Goal: Navigation & Orientation: Understand site structure

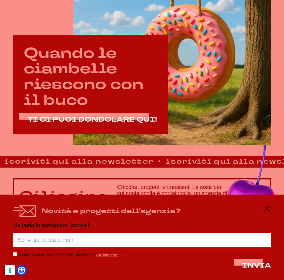
scroll to position [156, 0]
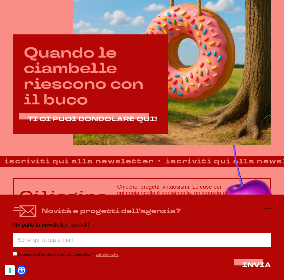
click at [269, 210] on icon at bounding box center [267, 208] width 7 height 7
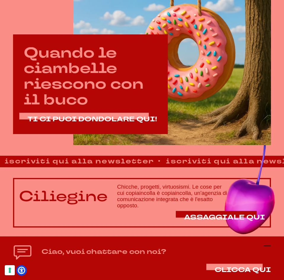
click at [269, 246] on g at bounding box center [267, 246] width 7 height 0
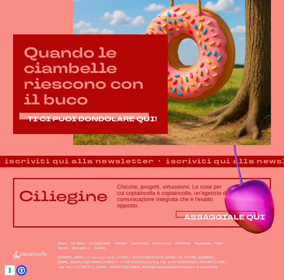
click at [235, 219] on span "ASSAGGIALE QUI" at bounding box center [224, 217] width 81 height 9
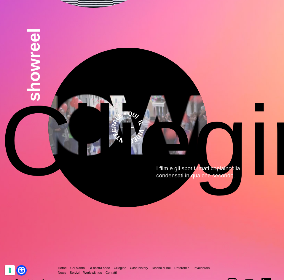
scroll to position [1245, 0]
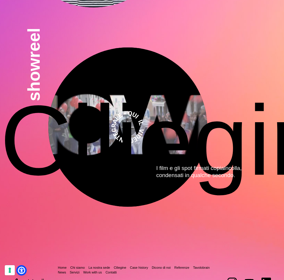
click at [100, 265] on li "La nostra sede" at bounding box center [100, 267] width 24 height 5
click at [100, 266] on link "La nostra sede" at bounding box center [99, 268] width 22 height 4
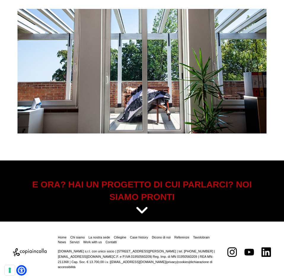
scroll to position [1512, 0]
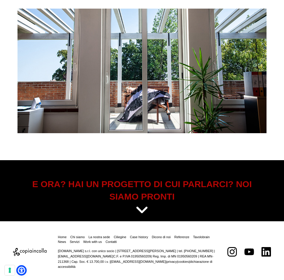
click at [141, 207] on icon at bounding box center [142, 210] width 13 height 15
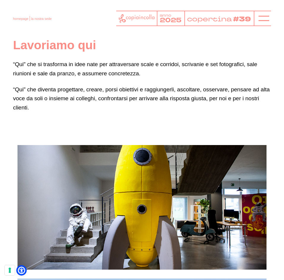
scroll to position [0, 0]
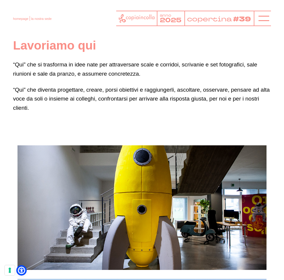
click at [213, 29] on header "homepage la nostra sede anno 2025 copertina #39" at bounding box center [142, 16] width 284 height 33
click at [135, 20] on icon at bounding box center [137, 18] width 36 height 9
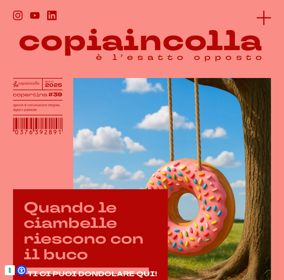
click at [262, 24] on icon at bounding box center [264, 18] width 14 height 14
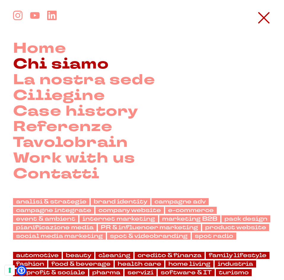
click at [69, 63] on link "Chi siamo" at bounding box center [61, 65] width 96 height 16
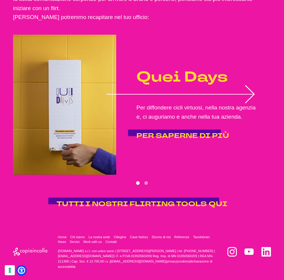
scroll to position [789, 0]
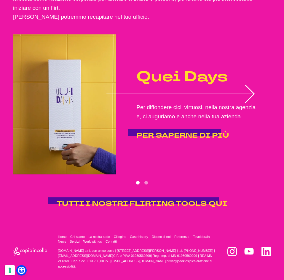
click at [254, 90] on icon "1 of 2" at bounding box center [182, 94] width 150 height 18
click at [248, 97] on icon "1 of 2" at bounding box center [182, 94] width 150 height 18
click at [155, 197] on div "Non chiamateli gadget. Perché sono flirting tools! E parlano di noi, di quello …" at bounding box center [142, 76] width 258 height 263
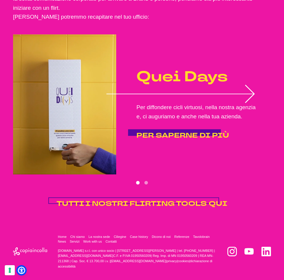
click at [152, 203] on span "TUTTI I NOSTRI FLIRTING TOOLS QUI" at bounding box center [142, 203] width 171 height 9
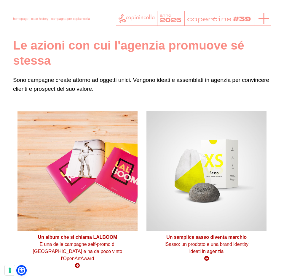
click at [261, 21] on icon at bounding box center [264, 18] width 11 height 11
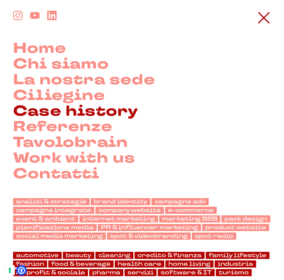
click at [43, 112] on link "Case history" at bounding box center [75, 112] width 125 height 16
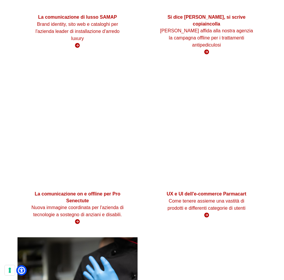
scroll to position [3827, 0]
